Goal: Information Seeking & Learning: Learn about a topic

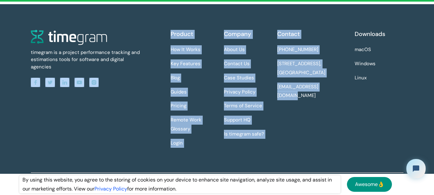
drag, startPoint x: 168, startPoint y: 37, endPoint x: 337, endPoint y: 154, distance: 206.1
click at [337, 154] on div "timegram is a project performance tracking and estimations tools for software a…" at bounding box center [217, 101] width 373 height 143
click at [337, 153] on div "Contact +1 334 403 4277 7901 4th Street N STE, 4951, St. Petersburg, FL, 33702 …" at bounding box center [314, 91] width 73 height 123
drag, startPoint x: 337, startPoint y: 154, endPoint x: 168, endPoint y: 36, distance: 206.5
click at [168, 36] on div "timegram is a project performance tracking and estimations tools for software a…" at bounding box center [217, 101] width 373 height 143
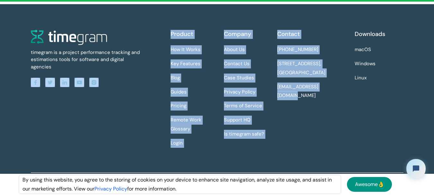
click at [168, 36] on div "timegram is a project performance tracking and estimations tools for software a…" at bounding box center [101, 91] width 140 height 123
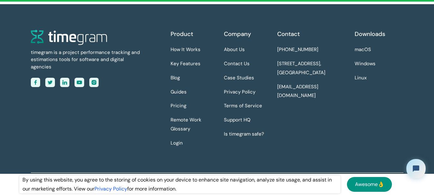
click at [168, 36] on div "timegram is a project performance tracking and estimations tools for software a…" at bounding box center [101, 91] width 140 height 123
click at [174, 78] on link "Blog" at bounding box center [175, 78] width 9 height 9
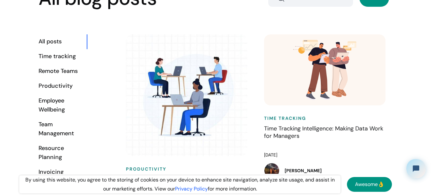
scroll to position [299, 0]
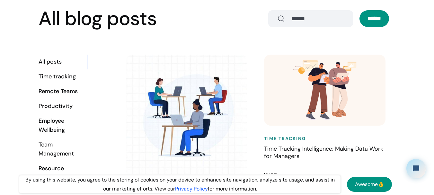
click at [55, 78] on div "Time tracking" at bounding box center [63, 76] width 48 height 9
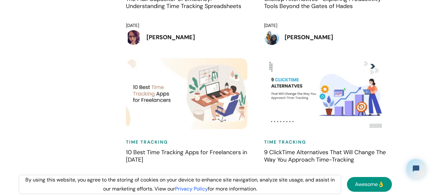
scroll to position [1199, 0]
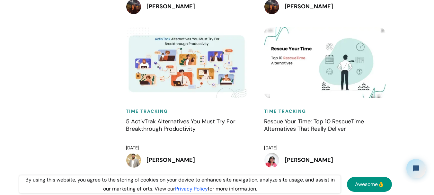
click at [408, 114] on div "All blog posts ****** All posts Time tracking Remote Teams Productivity Employe…" at bounding box center [217, 7] width 396 height 2589
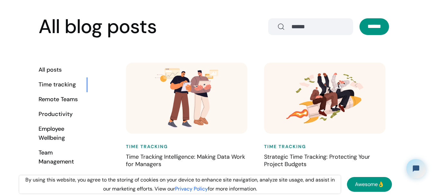
scroll to position [292, 0]
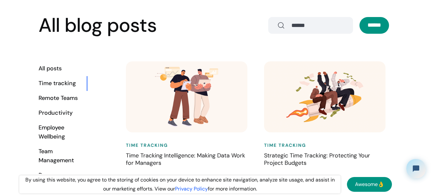
click at [46, 103] on div "Remote Teams" at bounding box center [63, 98] width 48 height 9
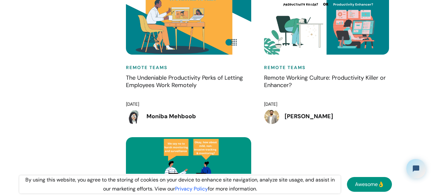
scroll to position [991, 0]
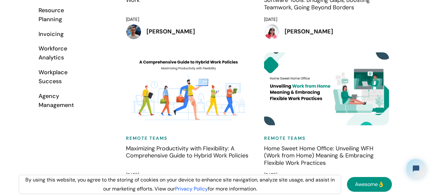
click at [387, 135] on h6 "Remote Teams" at bounding box center [326, 138] width 125 height 7
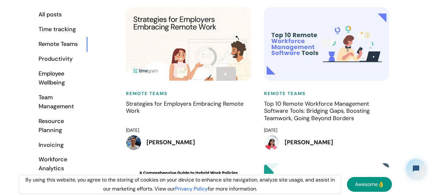
scroll to position [332, 0]
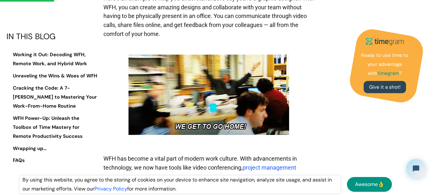
scroll to position [433, 0]
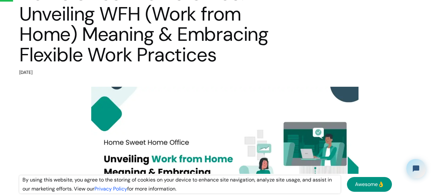
scroll to position [105, 0]
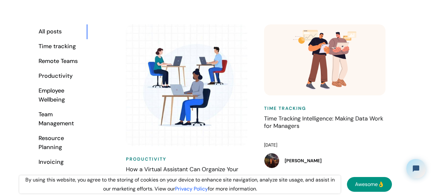
click at [45, 125] on div "Team Management" at bounding box center [63, 119] width 48 height 18
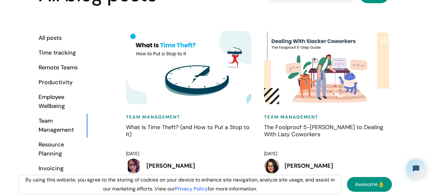
scroll to position [309, 0]
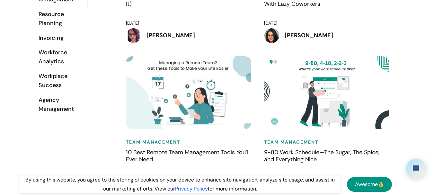
click at [395, 142] on div "Team Management 9-80 Work Schedule—The Sugar, The Spice, and Everything Nice Ap…" at bounding box center [327, 134] width 138 height 156
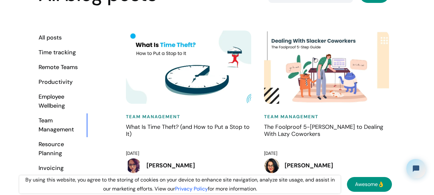
scroll to position [324, 0]
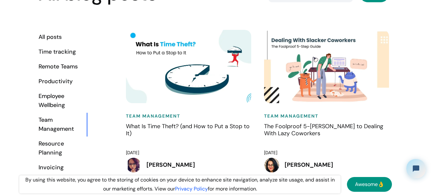
click at [62, 82] on div "Productivity" at bounding box center [63, 81] width 48 height 9
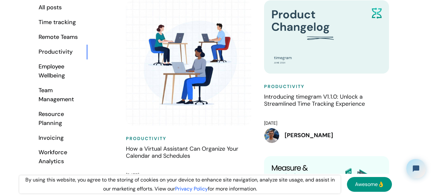
scroll to position [352, 0]
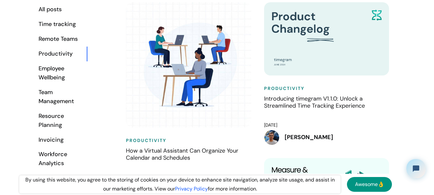
click at [52, 26] on div "Time tracking" at bounding box center [63, 24] width 48 height 9
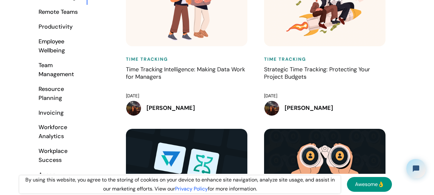
scroll to position [377, 0]
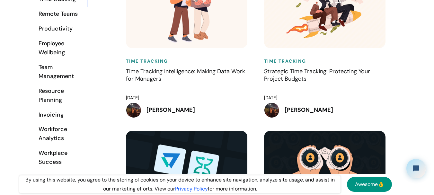
click at [350, 75] on h4 "Strategic Time Tracking: Protecting Your Project Budgets" at bounding box center [326, 79] width 125 height 23
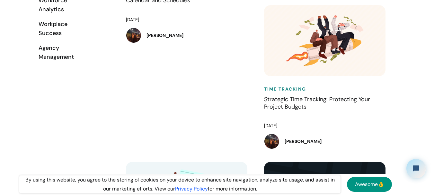
scroll to position [474, 0]
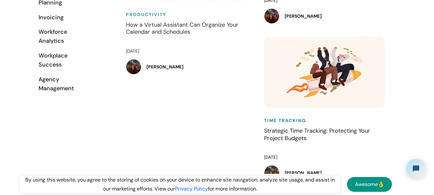
click at [172, 32] on h4 "How a Virtual Assistant Can Organize Your Calendar and Schedules" at bounding box center [188, 32] width 125 height 23
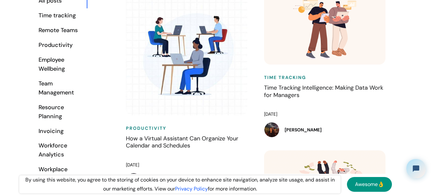
scroll to position [349, 0]
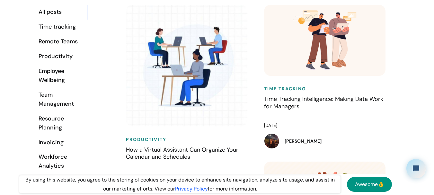
click at [66, 27] on div "Time tracking" at bounding box center [63, 27] width 48 height 9
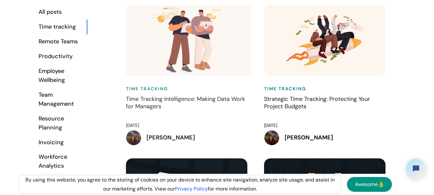
click at [141, 96] on h4 "Time Tracking Intelligence: Making Data Work for Managers" at bounding box center [188, 107] width 125 height 23
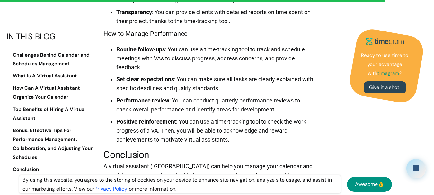
scroll to position [2724, 0]
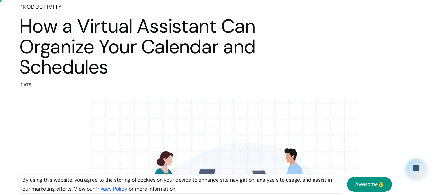
scroll to position [0, 0]
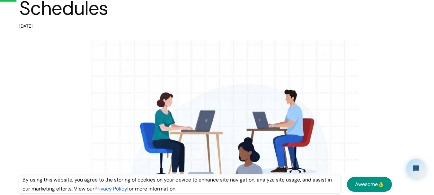
scroll to position [109, 0]
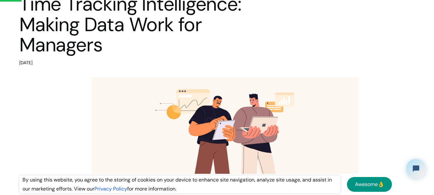
scroll to position [76, 0]
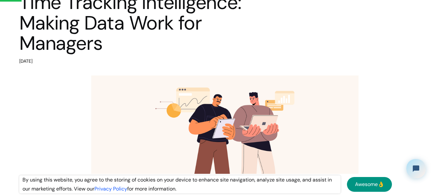
click at [31, 175] on div "By using this website, you agree to the storing of cookies on your device to en…" at bounding box center [206, 184] width 412 height 21
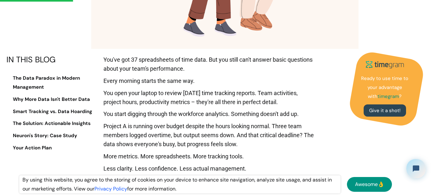
scroll to position [257, 0]
